Goal: Check status: Check status

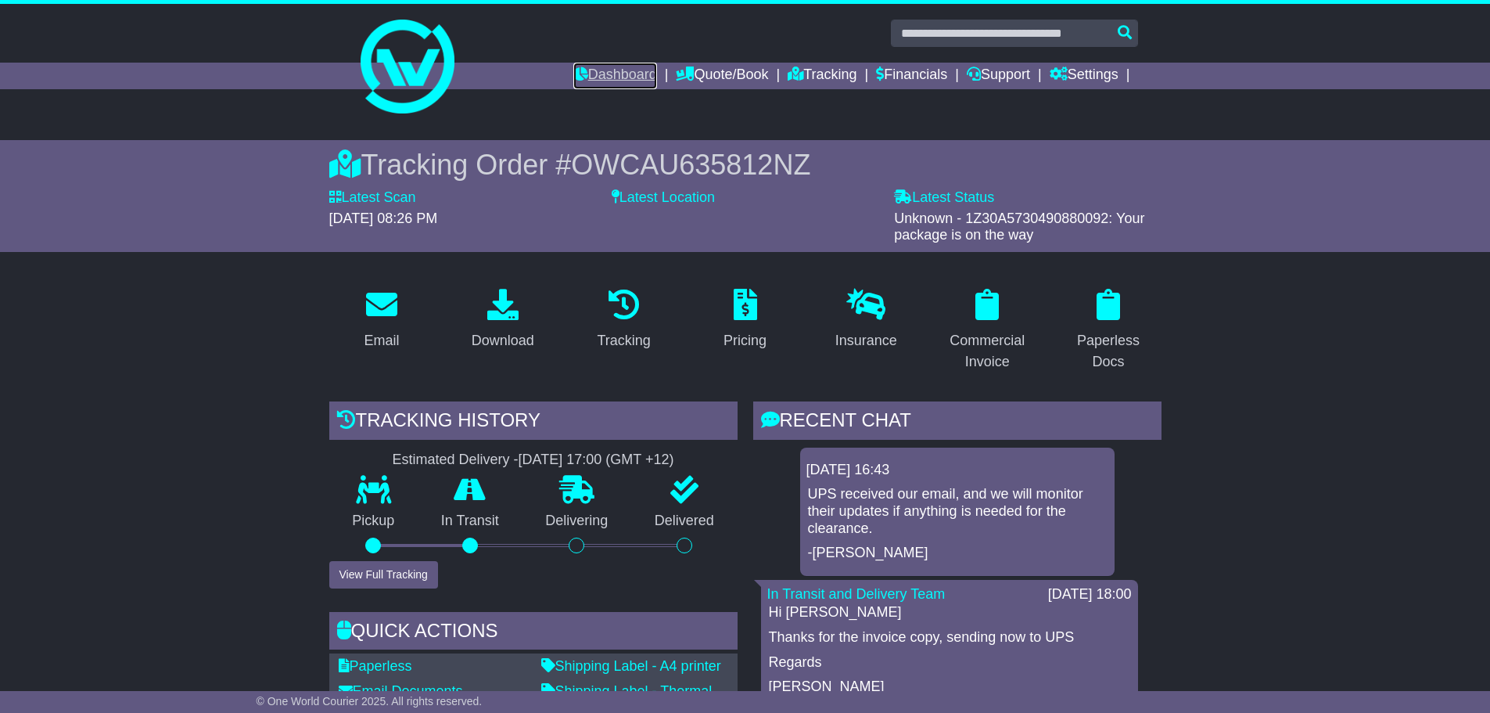
click at [599, 73] on link "Dashboard" at bounding box center [615, 76] width 84 height 27
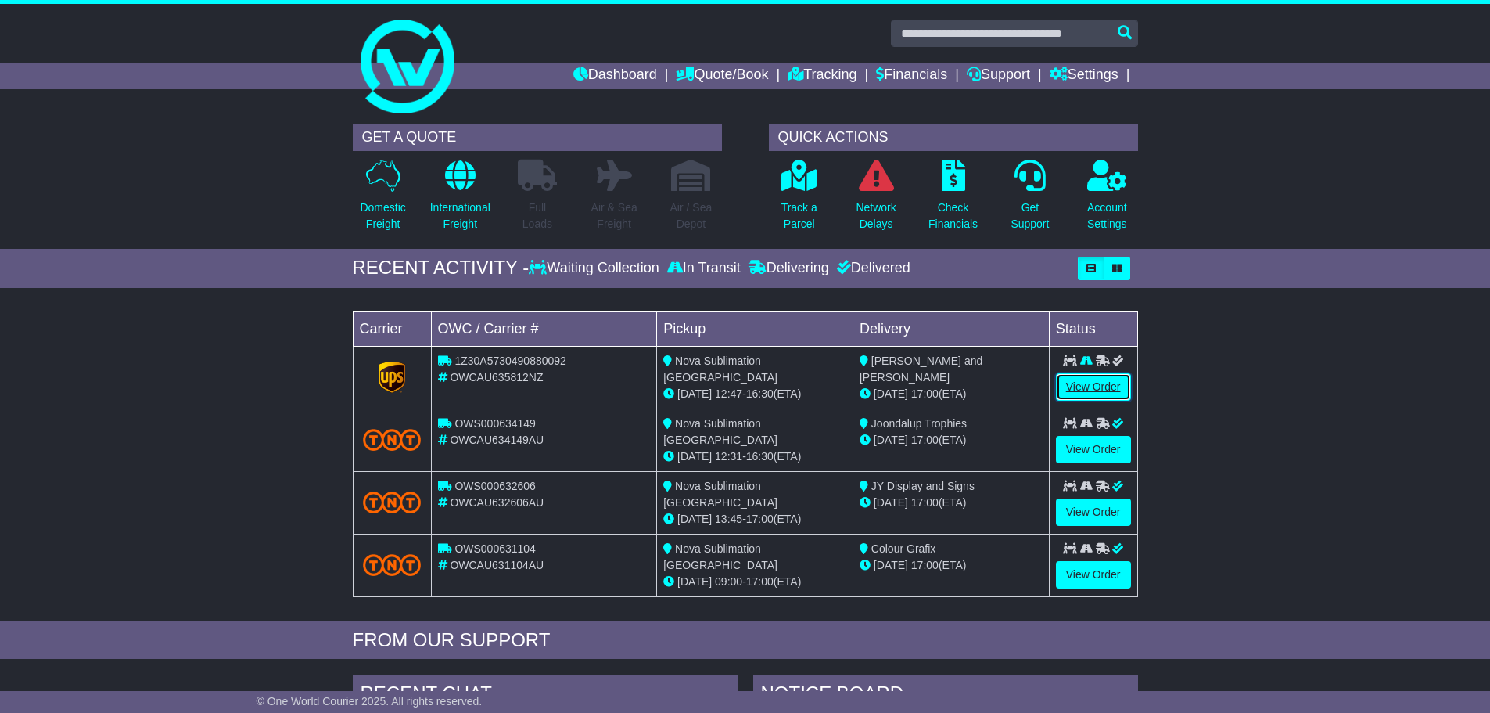
click at [1092, 387] on link "View Order" at bounding box center [1093, 386] width 75 height 27
